Goal: Ask a question: Seek information or help from site administrators or community

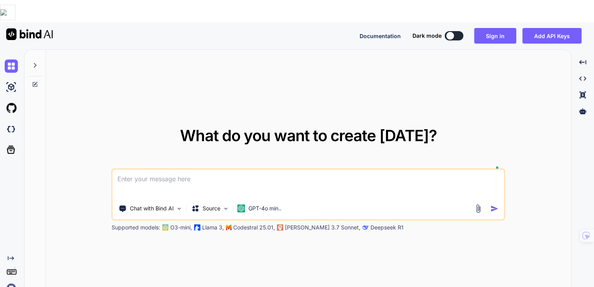
type textarea "x"
click at [206, 170] on textarea at bounding box center [309, 184] width 392 height 29
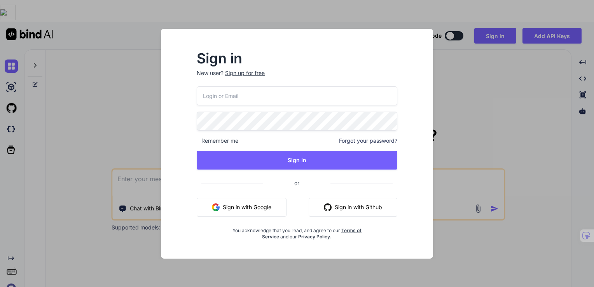
click at [273, 96] on input "email" at bounding box center [297, 95] width 201 height 19
type input "[PERSON_NAME][EMAIL_ADDRESS][PERSON_NAME][DOMAIN_NAME]"
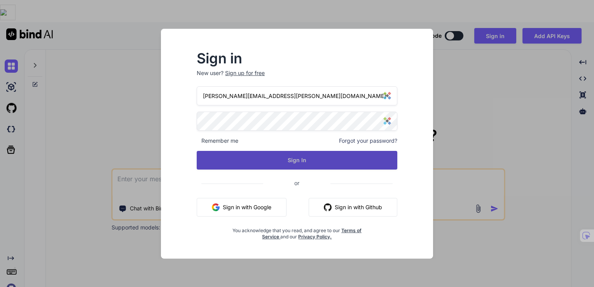
click at [298, 160] on button "Sign In" at bounding box center [297, 160] width 201 height 19
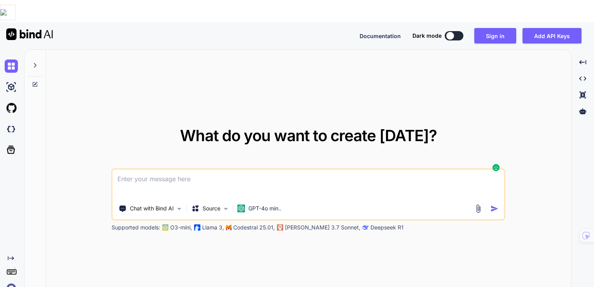
click at [245, 170] on textarea at bounding box center [309, 184] width 392 height 29
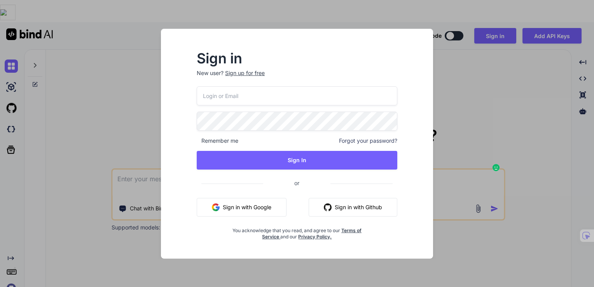
click at [449, 89] on div "Sign in New user? Sign up for free Remember me Forgot your password? Sign In or…" at bounding box center [297, 143] width 594 height 287
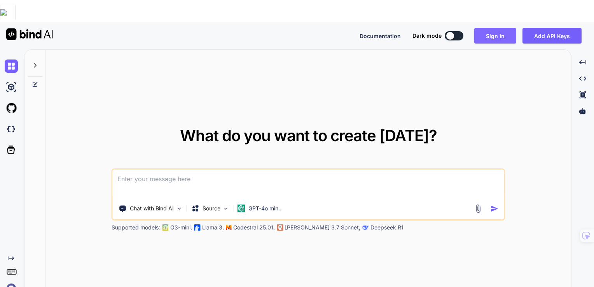
click at [506, 28] on button "Sign in" at bounding box center [495, 36] width 42 height 16
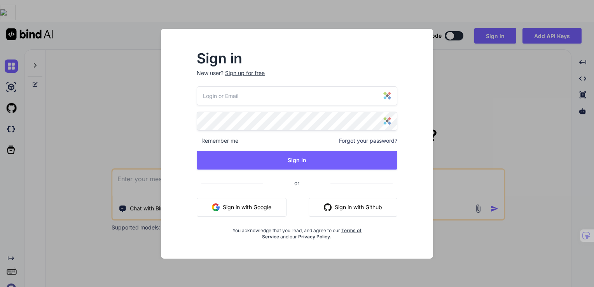
type input "[PERSON_NAME][EMAIL_ADDRESS][PERSON_NAME][DOMAIN_NAME]"
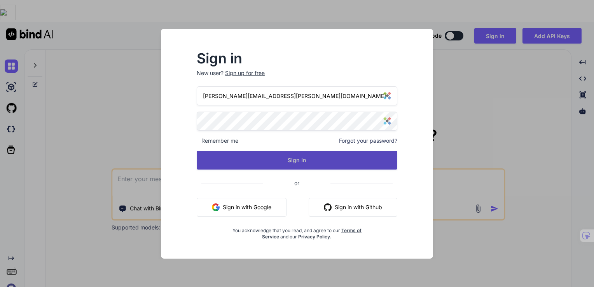
click at [300, 162] on button "Sign In" at bounding box center [297, 160] width 201 height 19
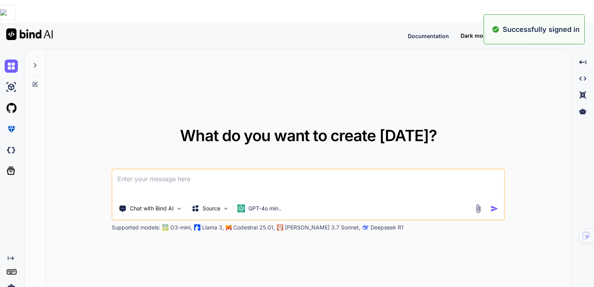
drag, startPoint x: 283, startPoint y: 44, endPoint x: 313, endPoint y: 73, distance: 41.5
click at [285, 50] on div "What do you want to create [DATE]? Chat with Bind AI Source GPT-4o min.. Suppor…" at bounding box center [308, 180] width 525 height 260
click at [284, 170] on textarea at bounding box center [309, 184] width 392 height 29
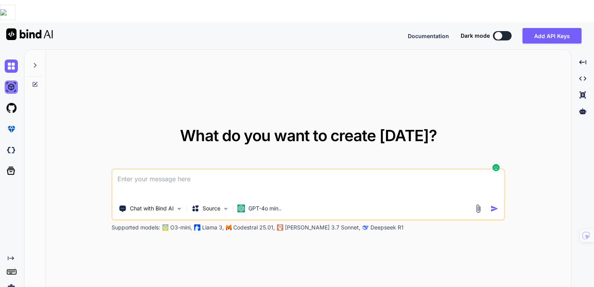
click at [7, 80] on img at bounding box center [11, 86] width 13 height 13
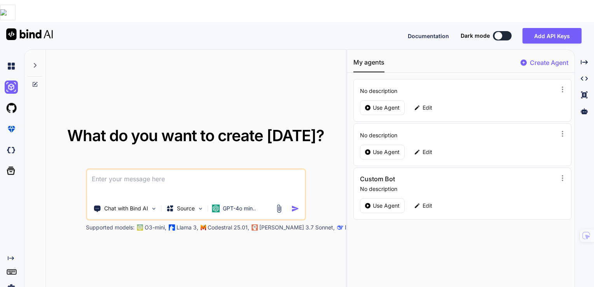
click at [160, 170] on textarea at bounding box center [196, 184] width 218 height 29
paste textarea "import React, { useEffect, useRef } from 'react'; import { motion } from 'frame…"
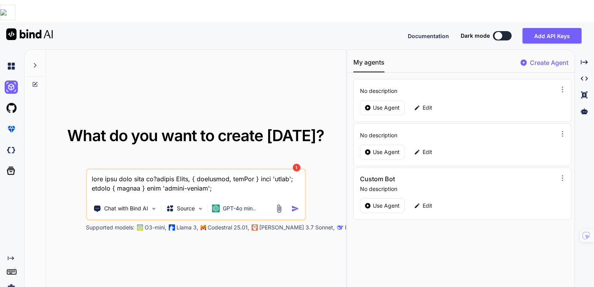
scroll to position [1064, 0]
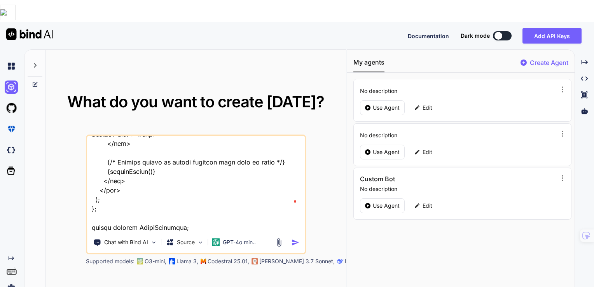
type textarea "what does this code do?import React, { useEffect, useRef } from 'react'; import…"
click at [294, 238] on img "button" at bounding box center [295, 242] width 8 height 8
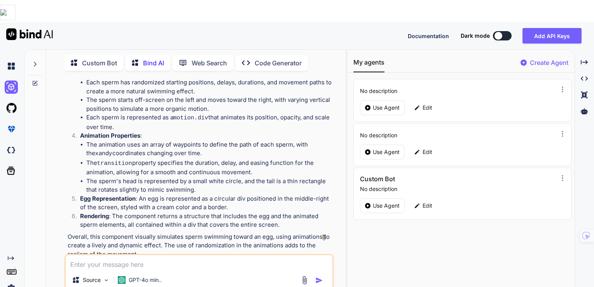
scroll to position [421, 0]
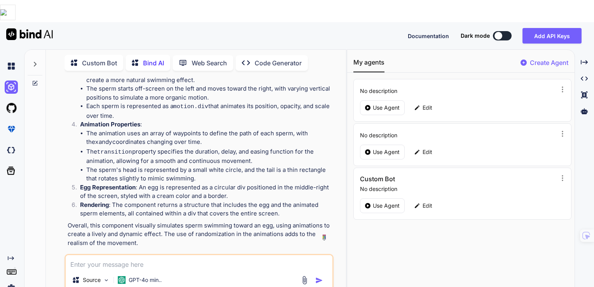
click at [200, 255] on textarea at bounding box center [199, 262] width 267 height 14
type textarea "on my page they are grouped at the top left point upward. What could be the pro…"
click at [318, 276] on img "button" at bounding box center [319, 280] width 8 height 8
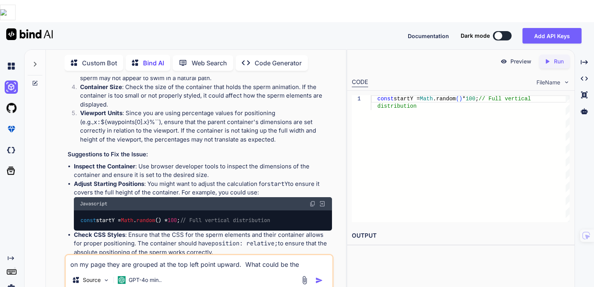
scroll to position [815, 0]
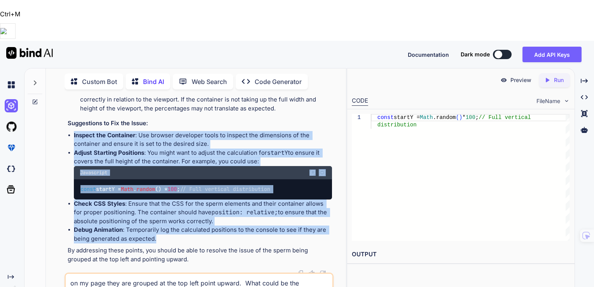
drag, startPoint x: 155, startPoint y: 198, endPoint x: 69, endPoint y: 96, distance: 133.9
click at [69, 131] on ul "Inspect the Container : Use browser developer tools to inspect the dimensions o…" at bounding box center [200, 187] width 265 height 112
drag, startPoint x: 69, startPoint y: 96, endPoint x: 144, endPoint y: 106, distance: 76.1
copy ul "Inspect the Container : Use browser developer tools to inspect the dimensions o…"
